Goal: Transaction & Acquisition: Purchase product/service

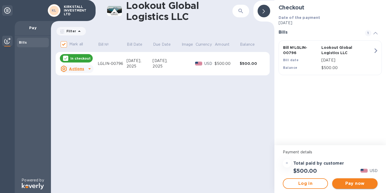
click at [346, 181] on span "Pay now" at bounding box center [354, 183] width 37 height 6
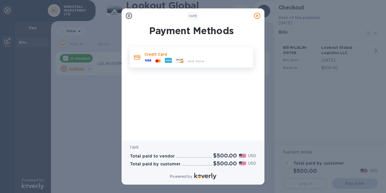
click at [176, 53] on p "Credit Card" at bounding box center [196, 54] width 104 height 5
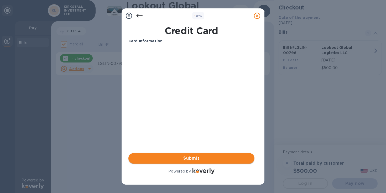
click at [198, 156] on span "Submit" at bounding box center [191, 158] width 118 height 6
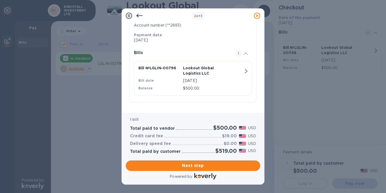
scroll to position [99, 0]
click at [197, 163] on span "Next step" at bounding box center [193, 165] width 126 height 6
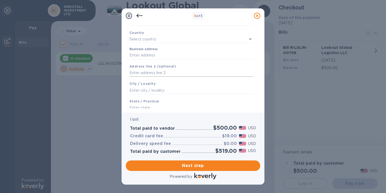
scroll to position [25, 0]
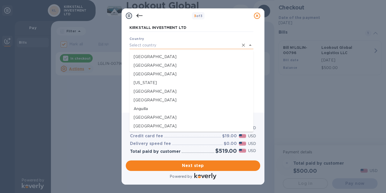
click at [182, 42] on input "text" at bounding box center [183, 45] width 109 height 8
type input "[GEOGRAPHIC_DATA]"
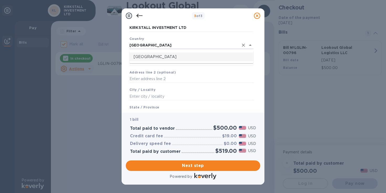
click at [175, 56] on p "[GEOGRAPHIC_DATA]" at bounding box center [191, 57] width 115 height 6
click at [174, 60] on input "Business address" at bounding box center [191, 60] width 124 height 8
click at [175, 60] on input "Business address" at bounding box center [191, 60] width 124 height 8
type input "[STREET_ADDRESS]"
click at [170, 77] on input "text" at bounding box center [191, 78] width 124 height 8
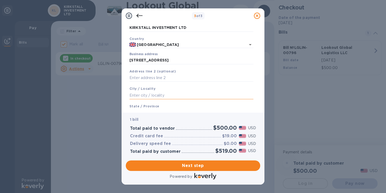
click at [164, 92] on input "text" at bounding box center [191, 95] width 124 height 8
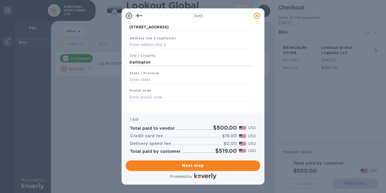
scroll to position [59, 0]
type input "Darlington"
click at [176, 79] on input "text" at bounding box center [191, 80] width 124 height 8
type input "[GEOGRAPHIC_DATA]"
click at [174, 97] on input "text" at bounding box center [191, 97] width 124 height 8
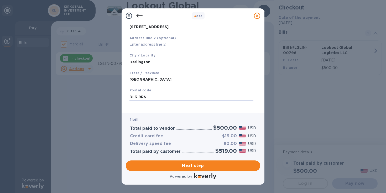
type input "DL3 9RN"
click at [182, 107] on div "Save" at bounding box center [191, 105] width 128 height 4
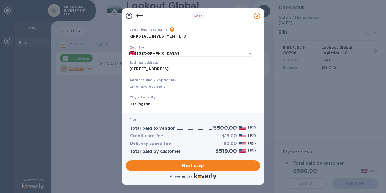
scroll to position [3, 0]
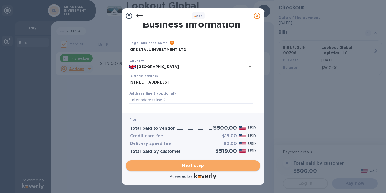
click at [192, 164] on span "Next step" at bounding box center [193, 165] width 126 height 6
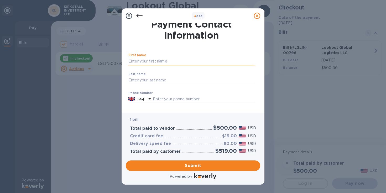
click at [179, 63] on input "text" at bounding box center [191, 61] width 126 height 8
type input "Ben"
type input "[PERSON_NAME]"
click at [174, 99] on input "text" at bounding box center [204, 99] width 102 height 8
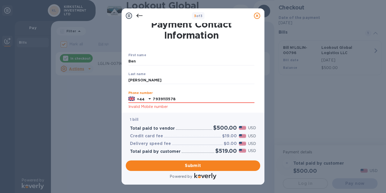
click at [186, 108] on p "Invalid Mobile number" at bounding box center [191, 107] width 126 height 6
click at [184, 43] on div at bounding box center [191, 43] width 128 height 2
click at [154, 100] on input "7939113578" at bounding box center [204, 99] width 102 height 8
click at [182, 119] on p "1 bill" at bounding box center [193, 120] width 126 height 6
click at [155, 99] on input "07939113578" at bounding box center [204, 99] width 102 height 8
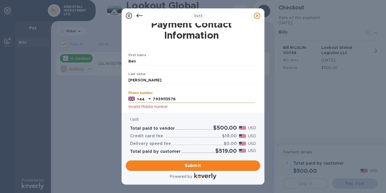
type input "7939113578"
click at [142, 97] on p "+44" at bounding box center [141, 99] width 8 height 5
click at [182, 120] on p "1 bill" at bounding box center [193, 120] width 126 height 6
click at [197, 162] on span "Submit" at bounding box center [193, 165] width 126 height 6
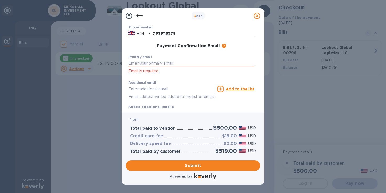
scroll to position [77, 0]
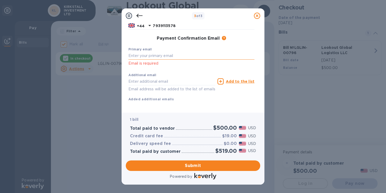
click at [173, 56] on input "text" at bounding box center [191, 56] width 126 height 8
type input "[EMAIL_ADDRESS][DOMAIN_NAME]"
click at [172, 81] on div "Additional email Email address will be added to the list of emails" at bounding box center [171, 82] width 87 height 19
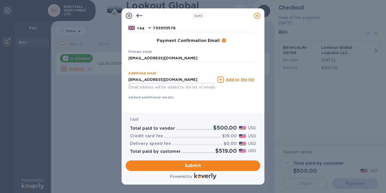
scroll to position [80, 0]
type input "[EMAIL_ADDRESS][DOMAIN_NAME]"
click at [185, 162] on span "Submit" at bounding box center [193, 165] width 126 height 6
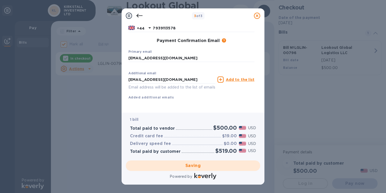
checkbox input "false"
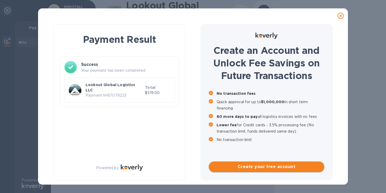
click at [259, 165] on span "Create your free account" at bounding box center [266, 166] width 107 height 6
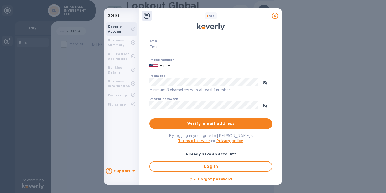
scroll to position [54, 0]
type input "[EMAIL_ADDRESS][DOMAIN_NAME]"
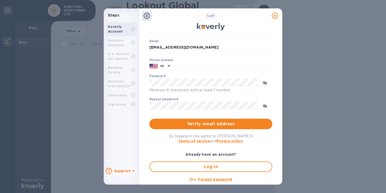
click at [206, 172] on div "Log in" at bounding box center [210, 166] width 127 height 15
click at [206, 169] on span "Log in" at bounding box center [210, 166] width 113 height 6
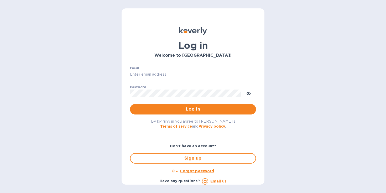
type input "[EMAIL_ADDRESS][DOMAIN_NAME]"
click at [176, 72] on input "[EMAIL_ADDRESS][DOMAIN_NAME]" at bounding box center [193, 75] width 126 height 8
click at [153, 109] on span "Log in" at bounding box center [193, 109] width 118 height 6
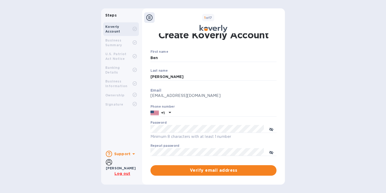
scroll to position [9, 0]
